Goal: Transaction & Acquisition: Download file/media

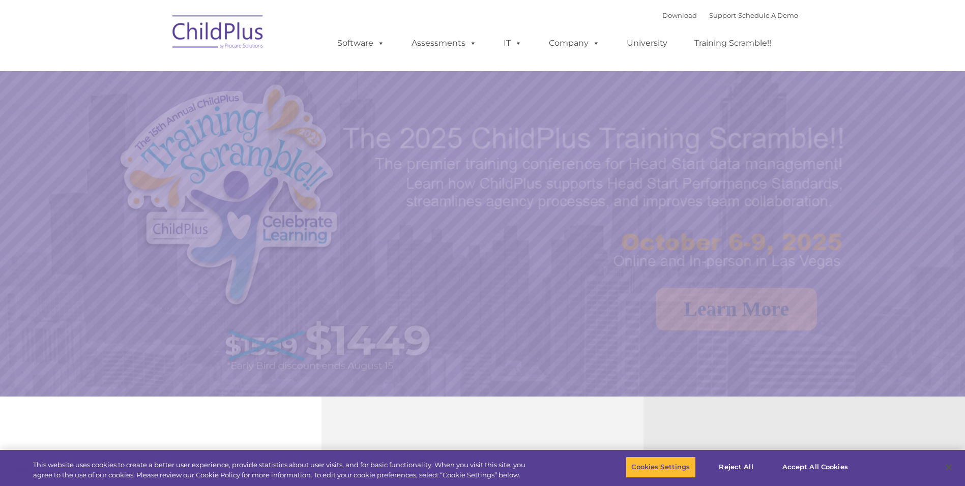
select select "MEDIUM"
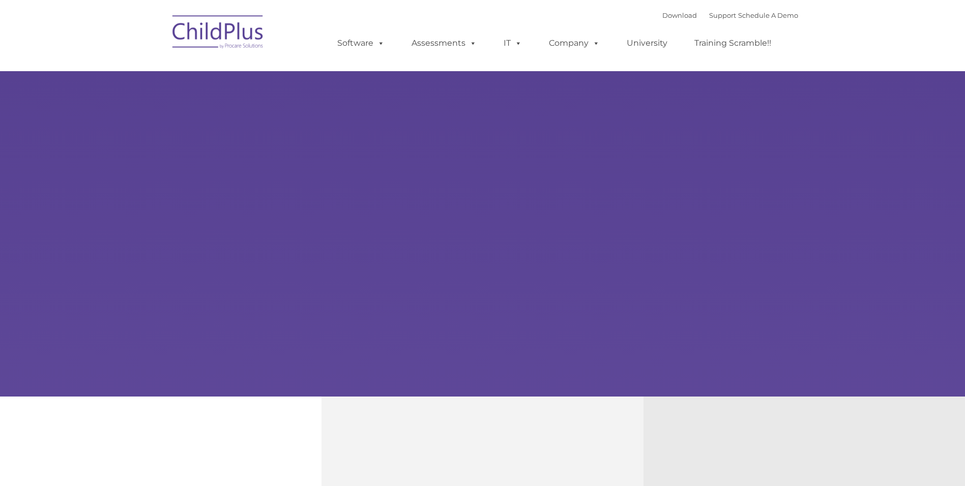
type input ""
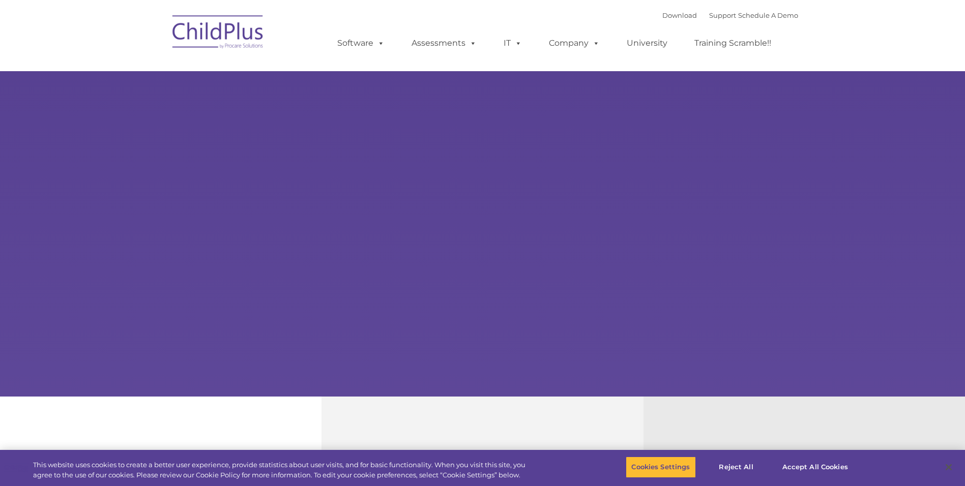
select select "MEDIUM"
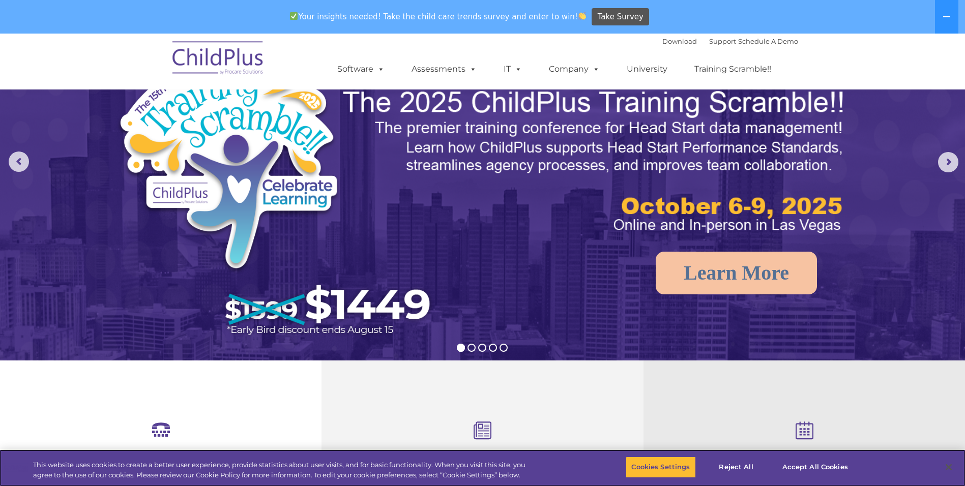
scroll to position [67, 0]
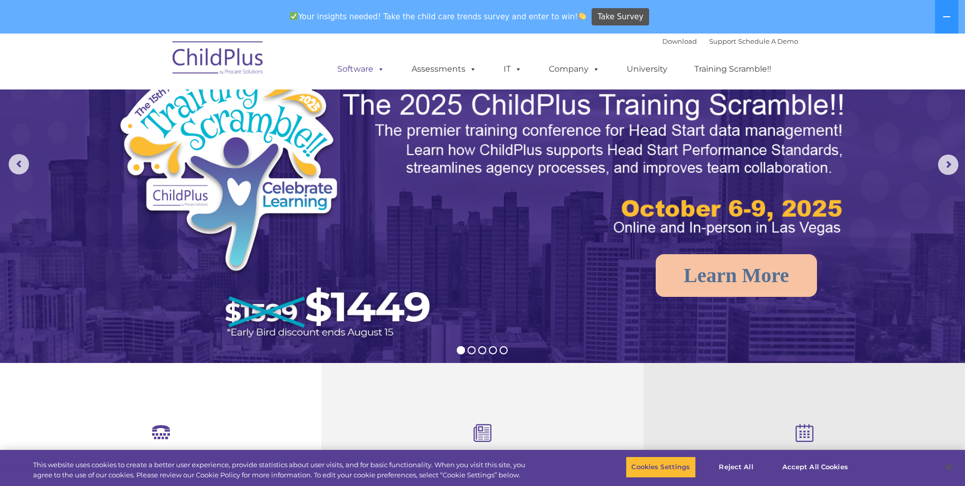
click at [382, 72] on span at bounding box center [378, 69] width 11 height 10
click at [383, 73] on span at bounding box center [378, 69] width 11 height 10
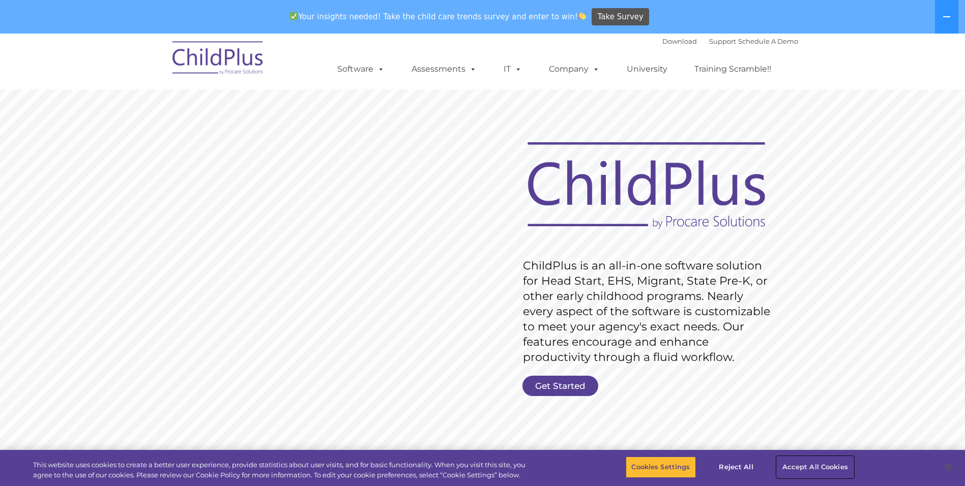
click at [810, 469] on button "Accept All Cookies" at bounding box center [815, 467] width 77 height 21
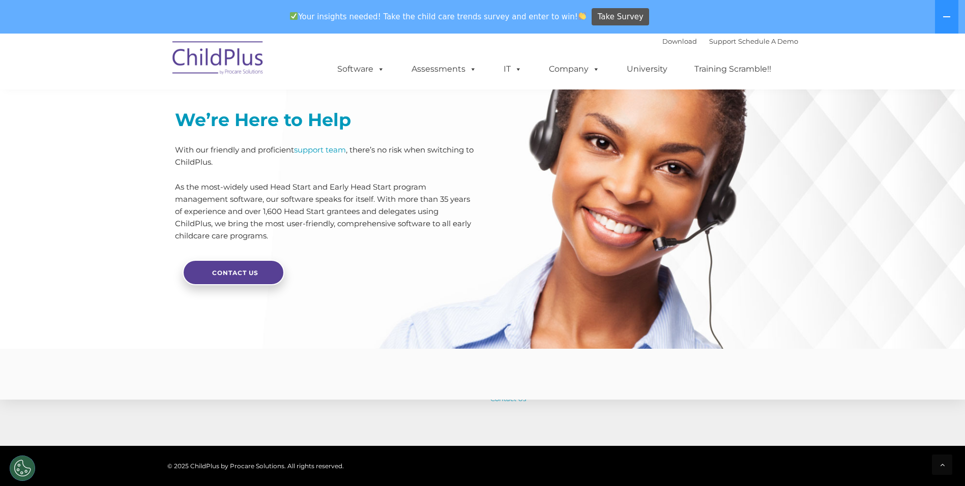
scroll to position [2411, 0]
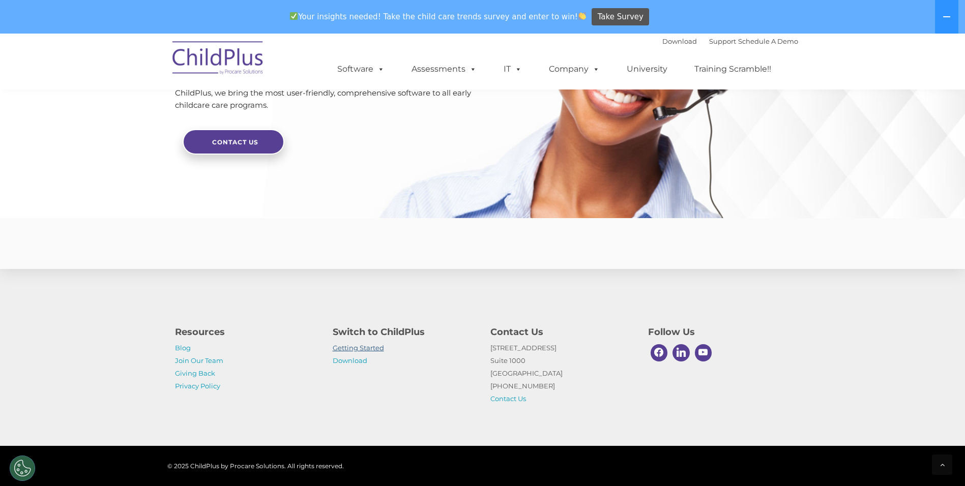
click at [345, 350] on link "Getting Started" at bounding box center [358, 348] width 51 height 8
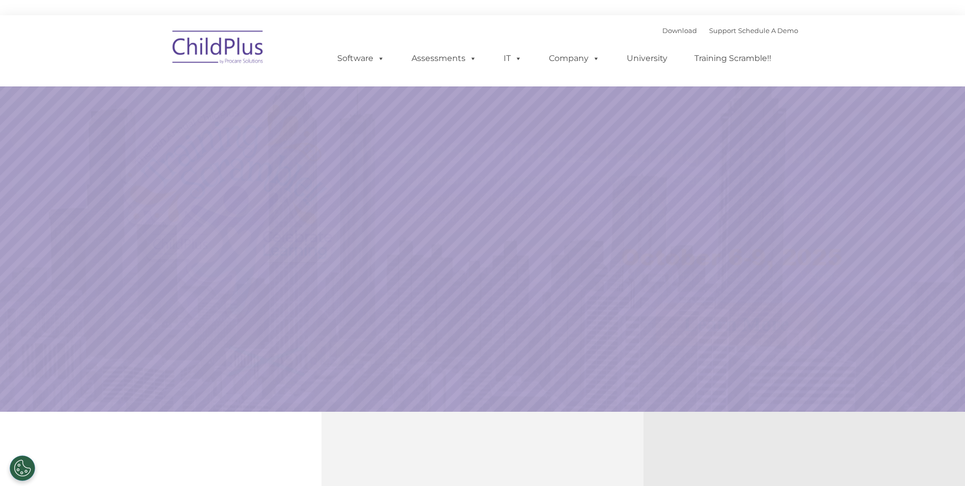
select select "MEDIUM"
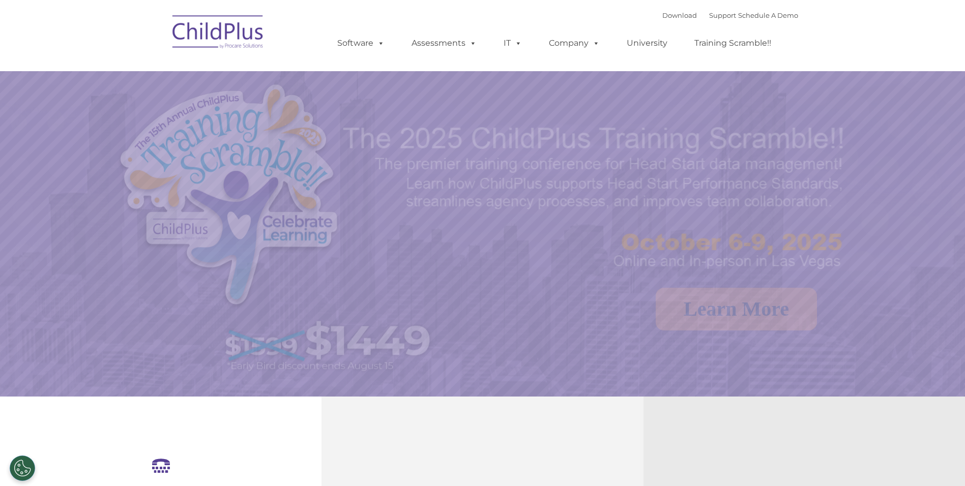
select select "MEDIUM"
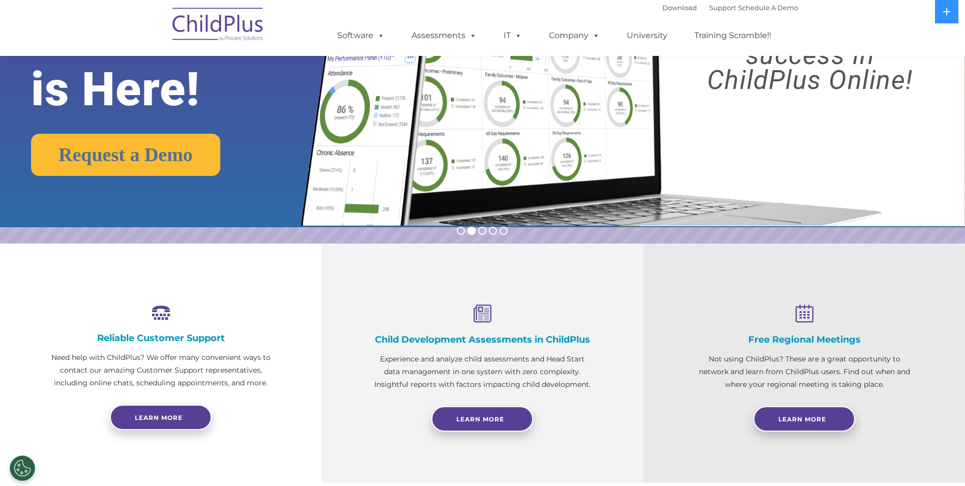
scroll to position [137, 0]
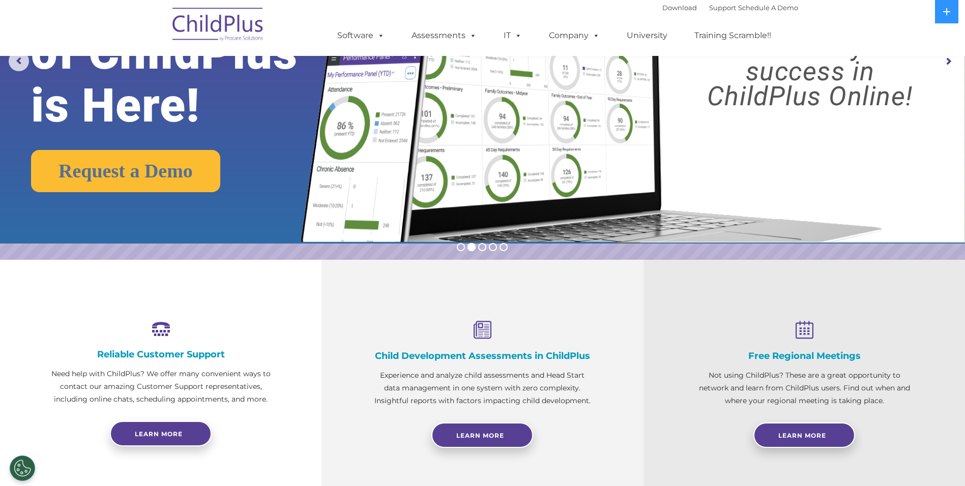
click at [208, 38] on img at bounding box center [218, 26] width 102 height 51
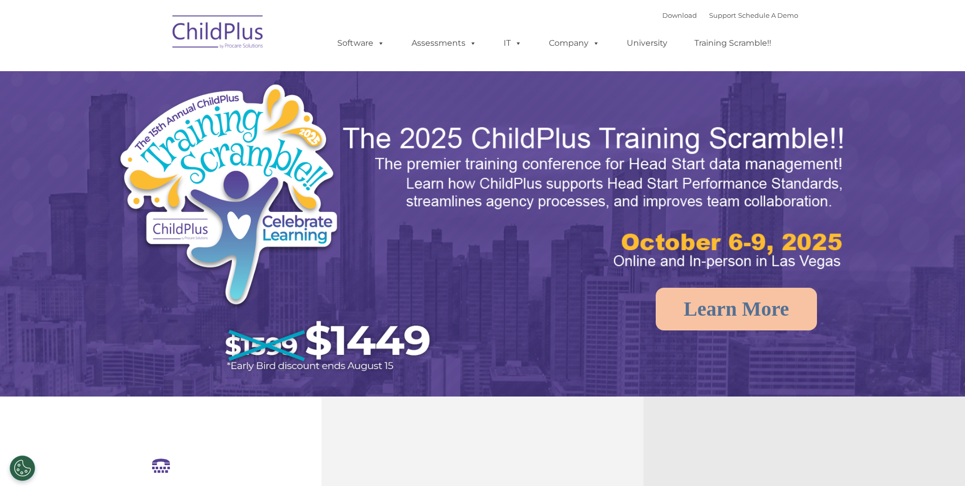
select select "MEDIUM"
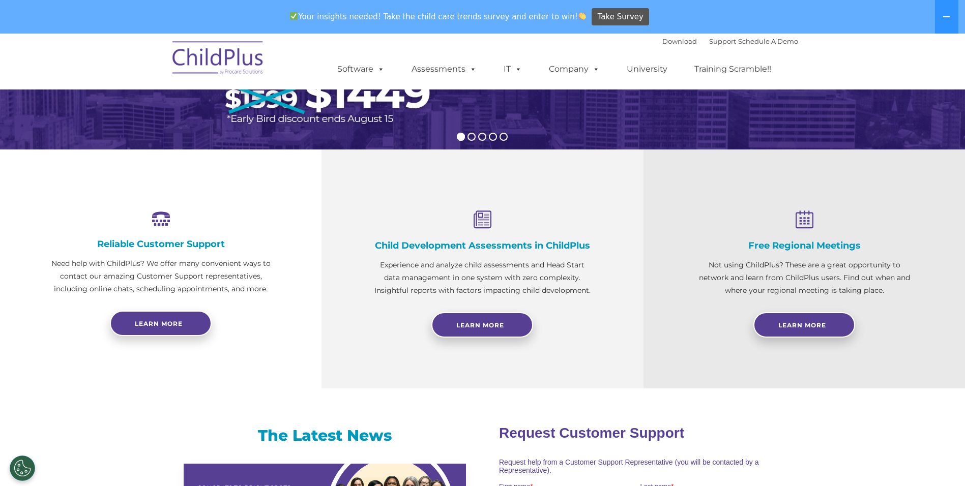
scroll to position [281, 0]
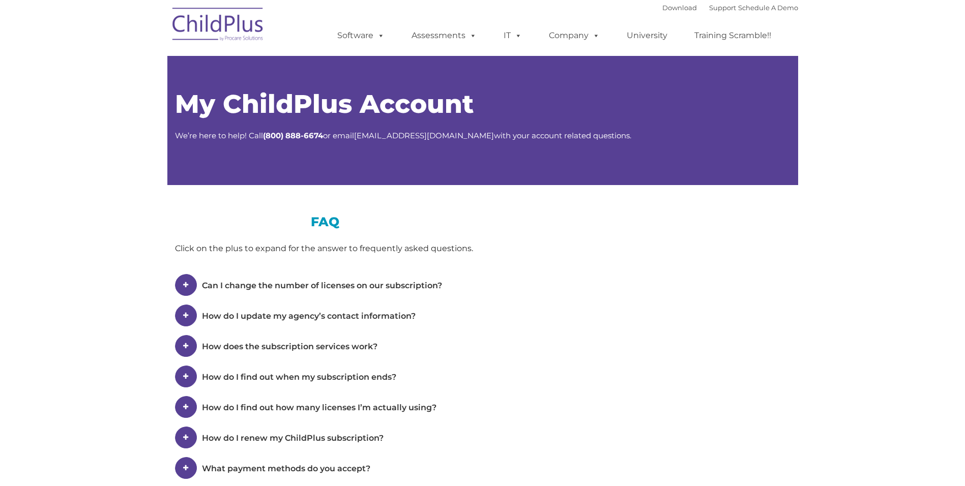
type input ""
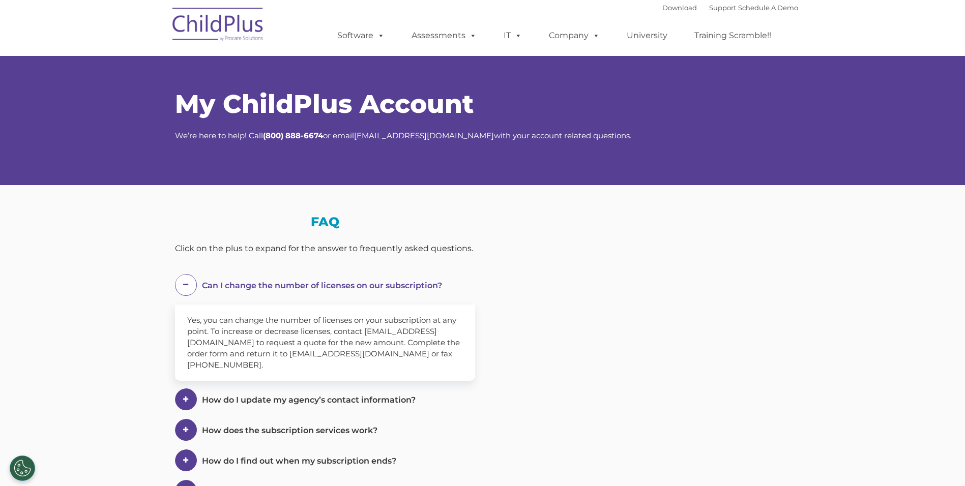
select select "MEDIUM"
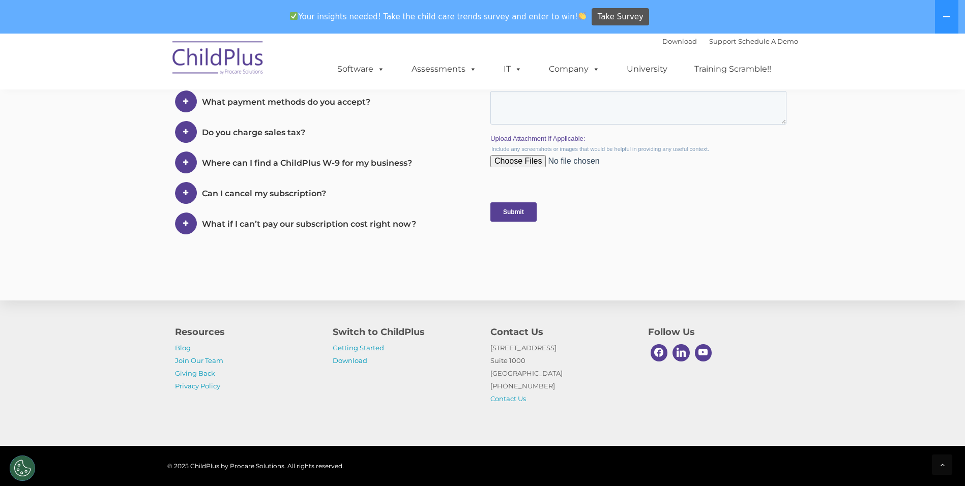
scroll to position [480, 0]
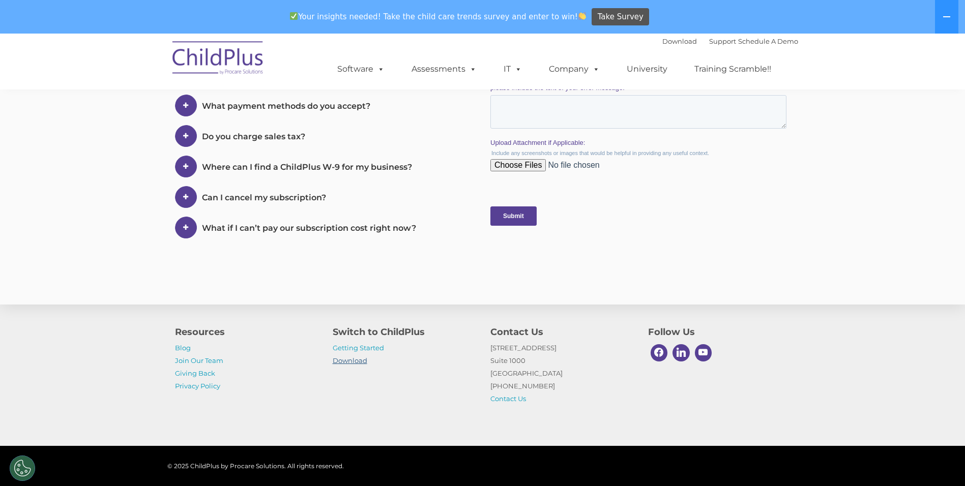
click at [333, 355] on p "Getting Started Download" at bounding box center [404, 354] width 142 height 25
click at [336, 358] on link "Download" at bounding box center [350, 360] width 35 height 8
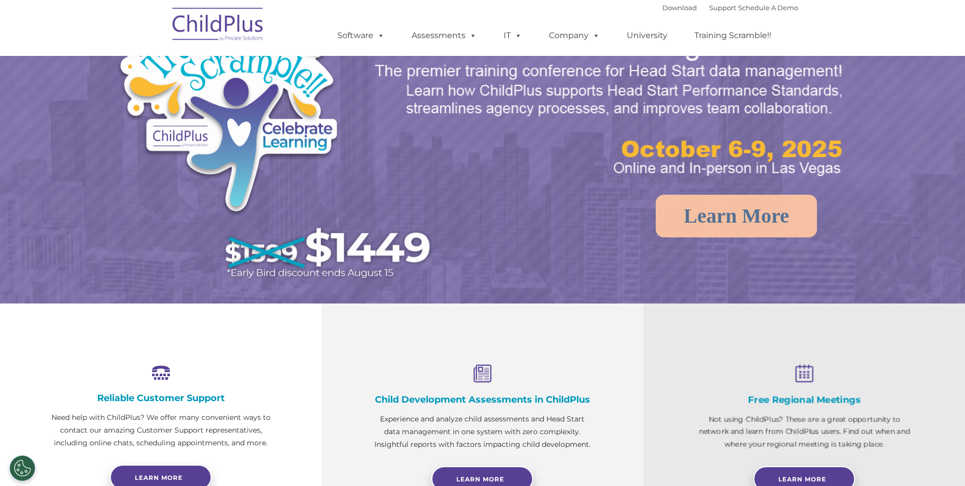
select select "MEDIUM"
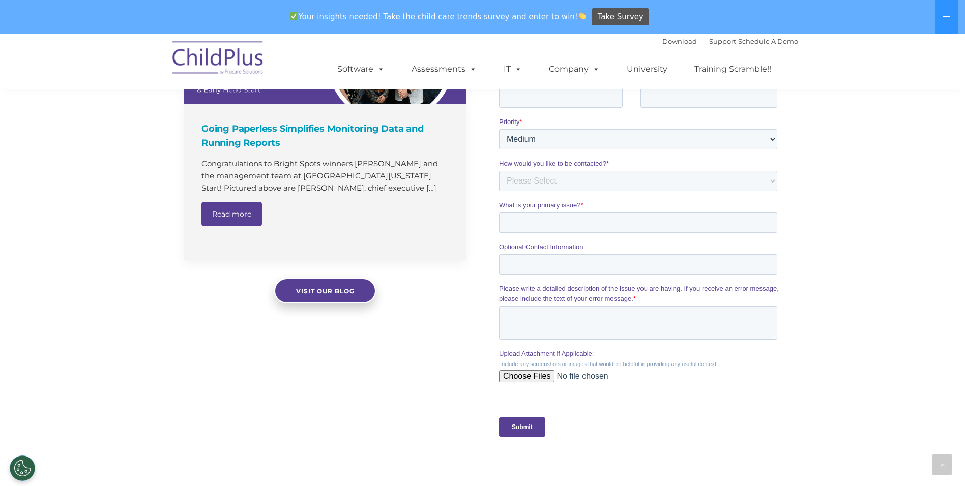
scroll to position [932, 0]
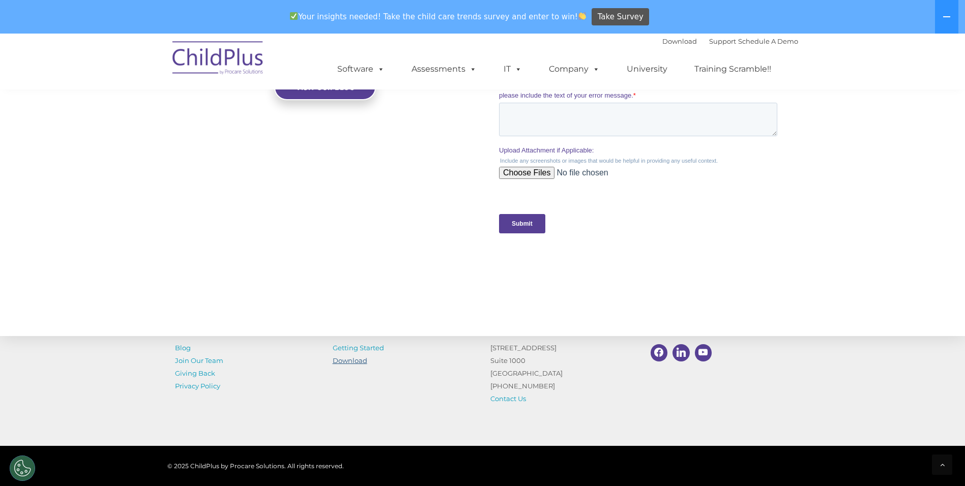
click at [355, 360] on link "Download" at bounding box center [350, 360] width 35 height 8
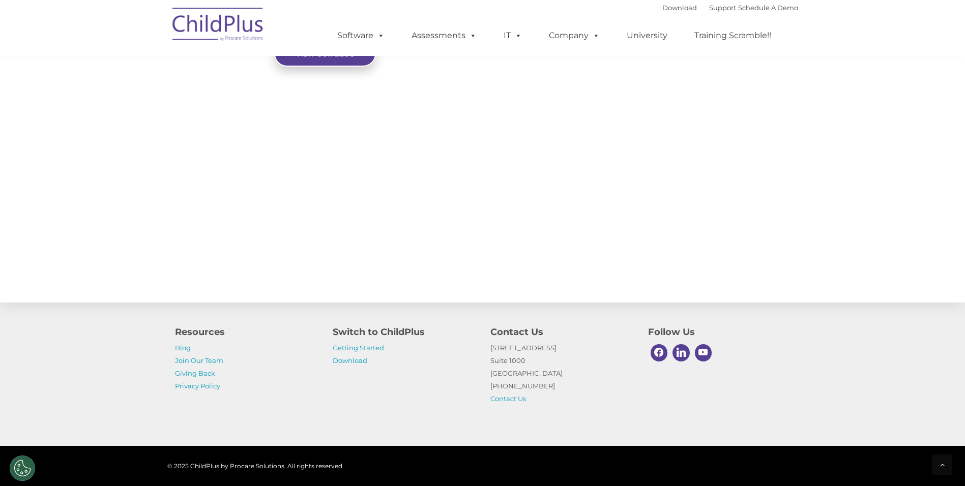
select select "MEDIUM"
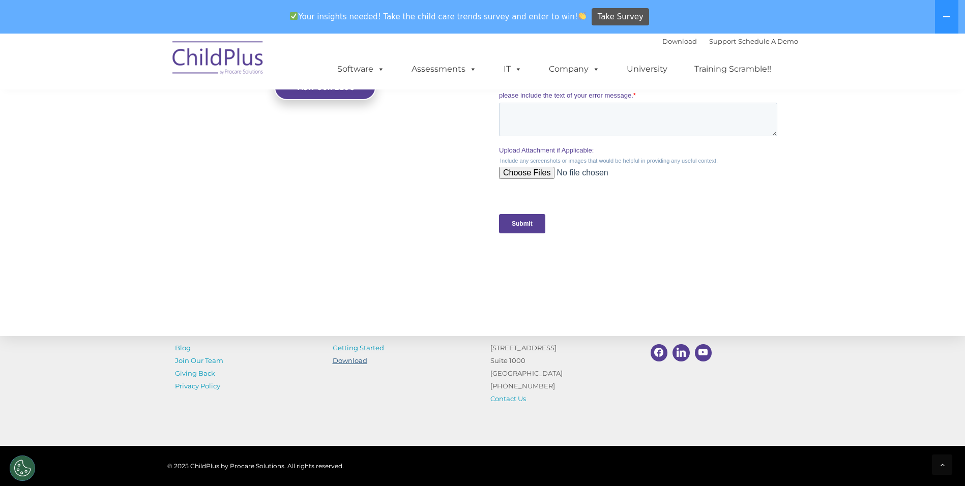
click at [362, 363] on link "Download" at bounding box center [350, 360] width 35 height 8
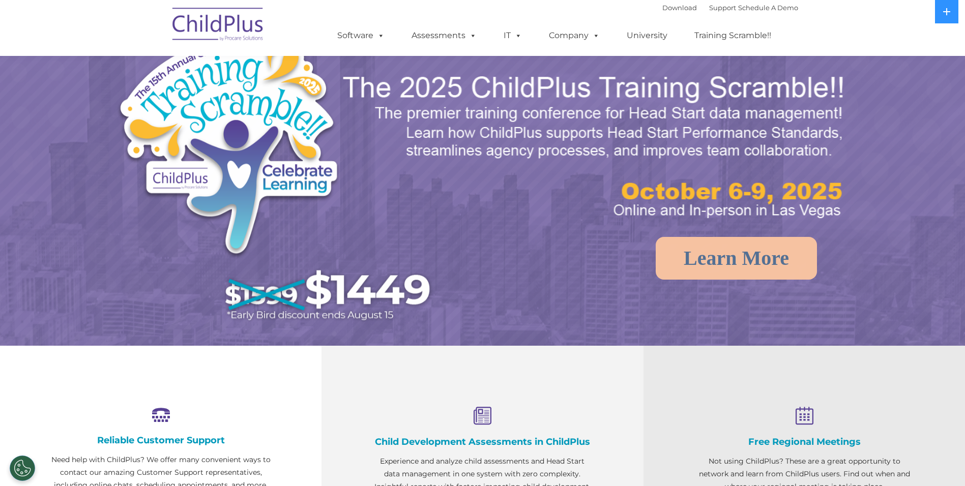
select select "MEDIUM"
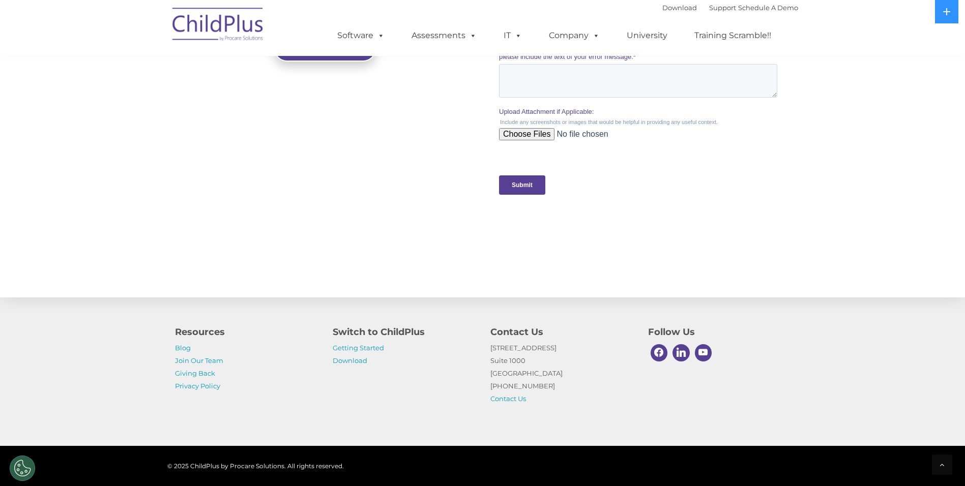
scroll to position [981, 0]
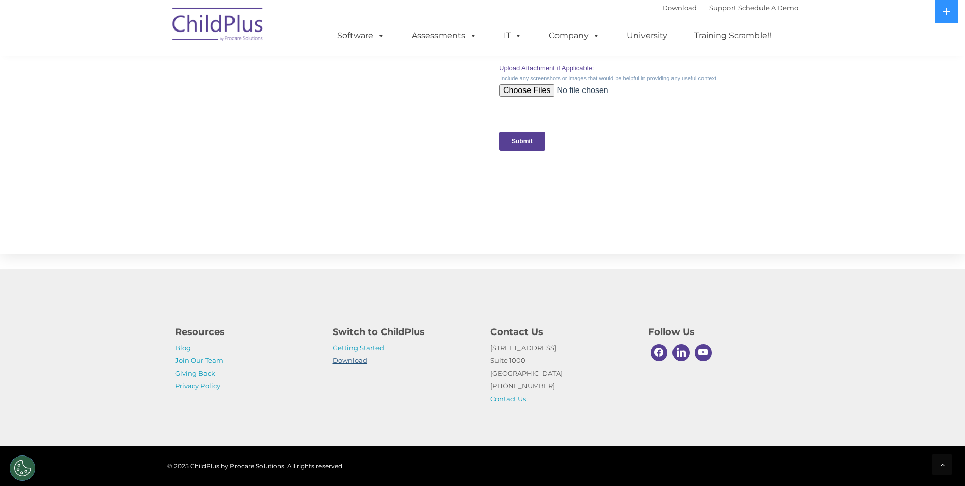
click at [351, 358] on link "Download" at bounding box center [350, 360] width 35 height 8
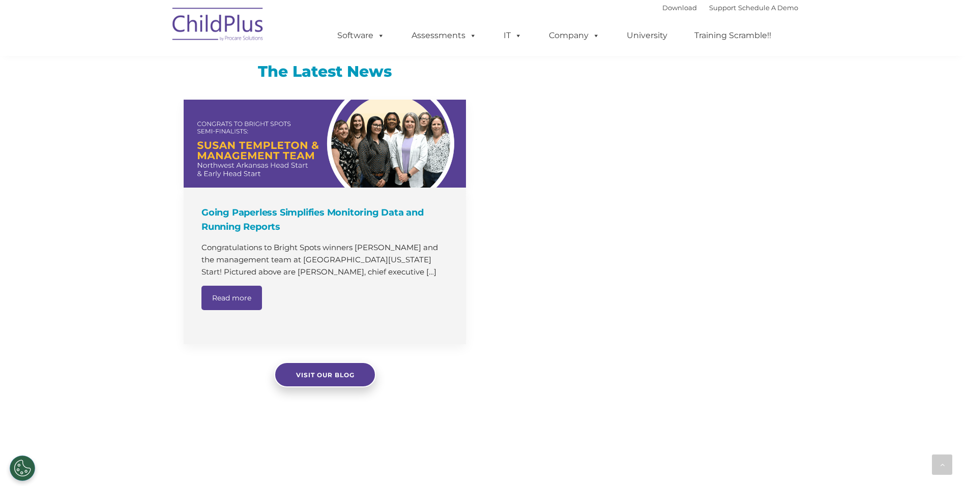
select select "MEDIUM"
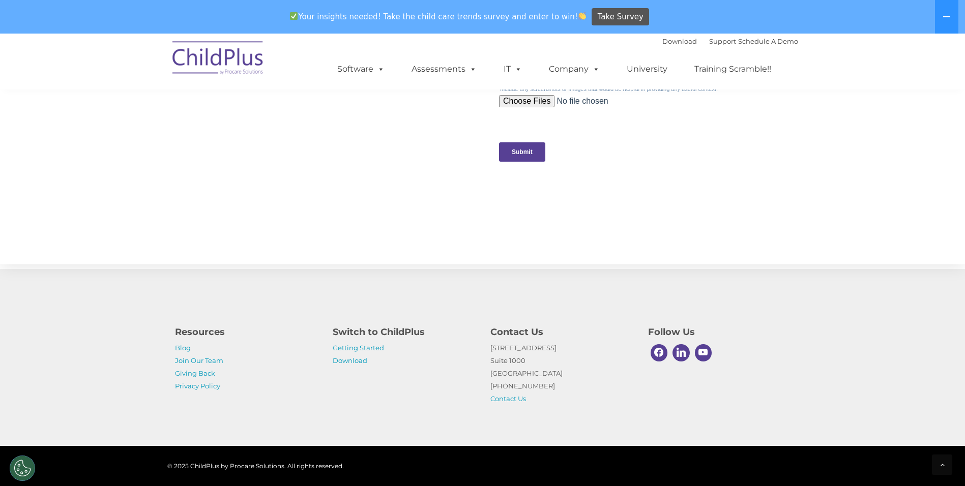
scroll to position [1015, 0]
click at [351, 361] on link "Download" at bounding box center [350, 360] width 35 height 8
